Goal: Task Accomplishment & Management: Use online tool/utility

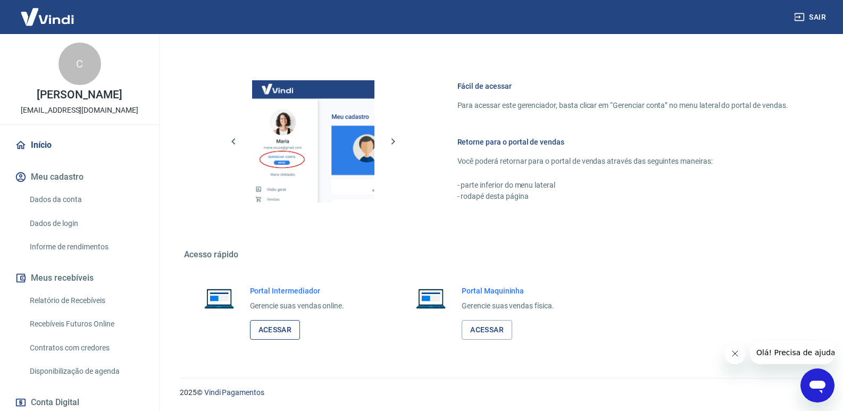
click at [265, 335] on link "Acessar" at bounding box center [275, 330] width 51 height 20
